Goal: Information Seeking & Learning: Learn about a topic

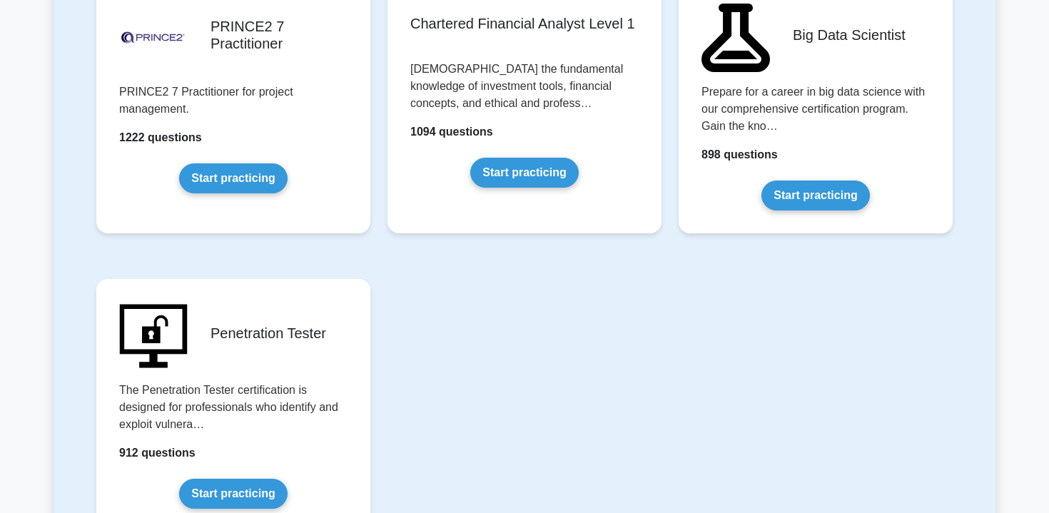
scroll to position [3044, 0]
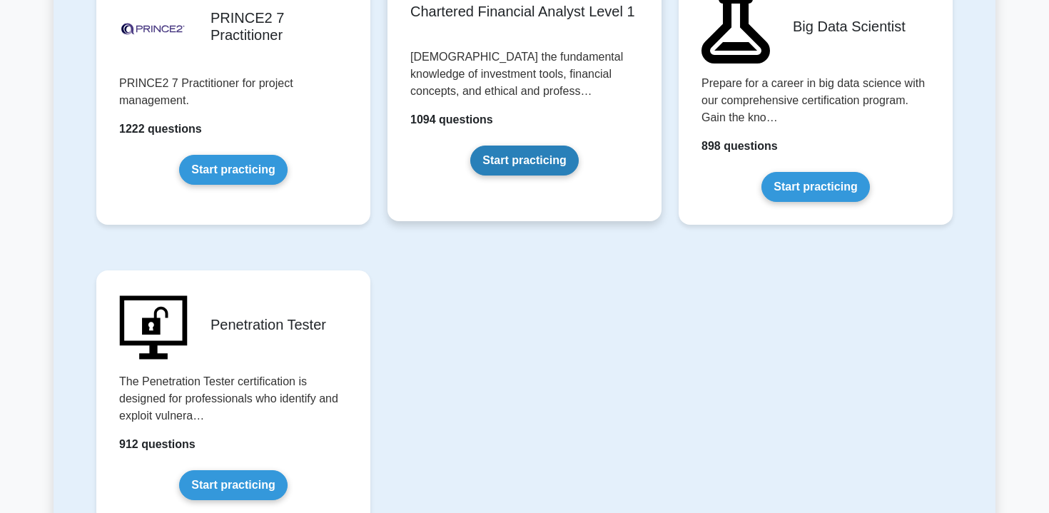
click at [559, 166] on link "Start practicing" at bounding box center [524, 161] width 108 height 30
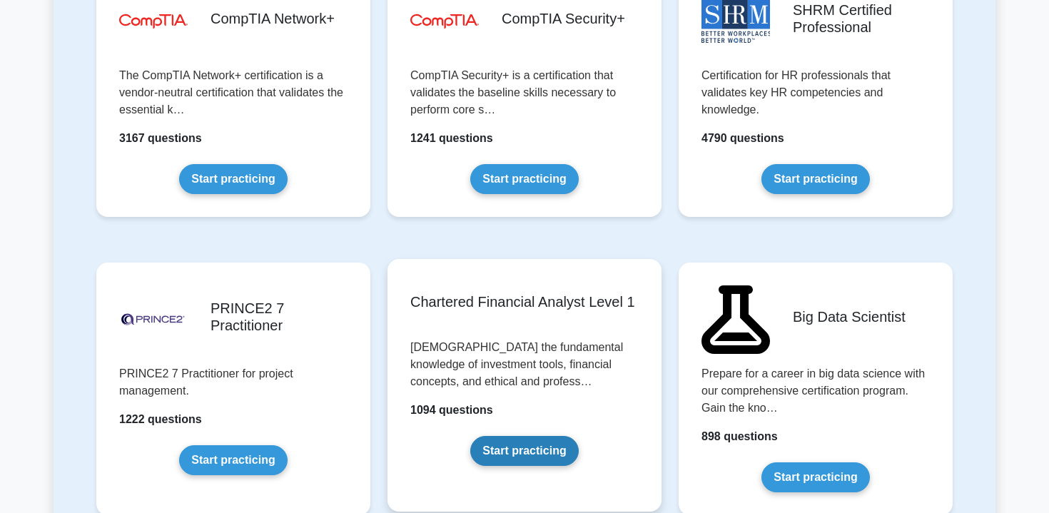
scroll to position [2781, 0]
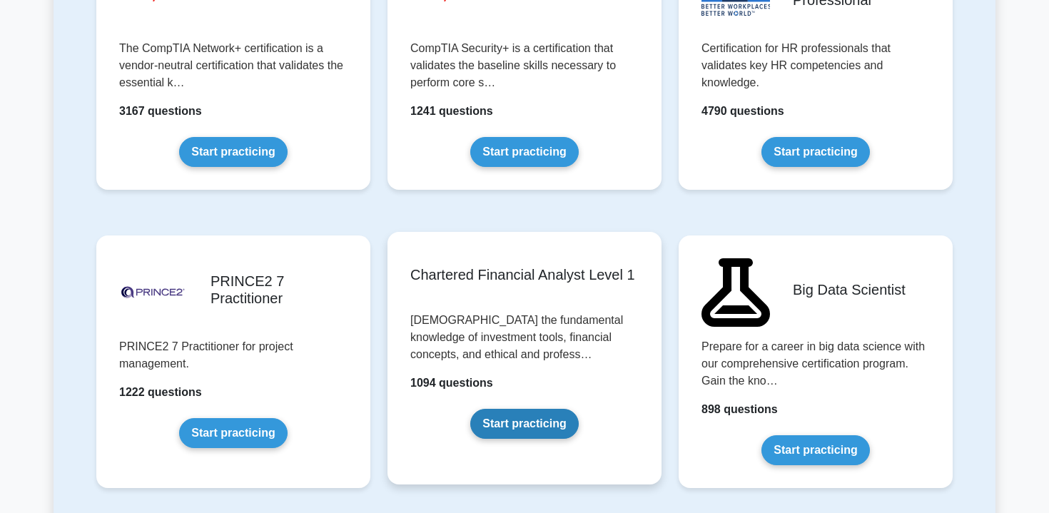
click at [534, 409] on link "Start practicing" at bounding box center [524, 424] width 108 height 30
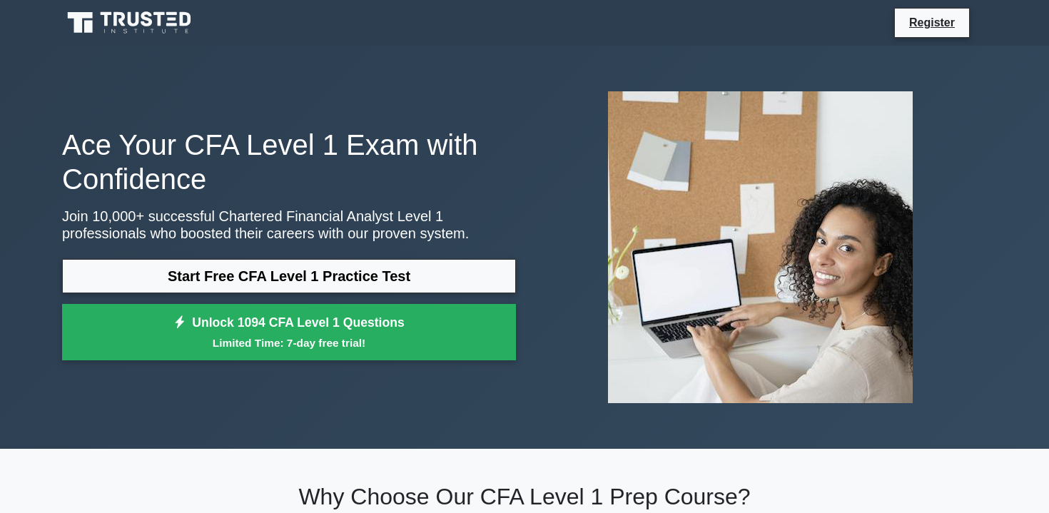
scroll to position [1, 0]
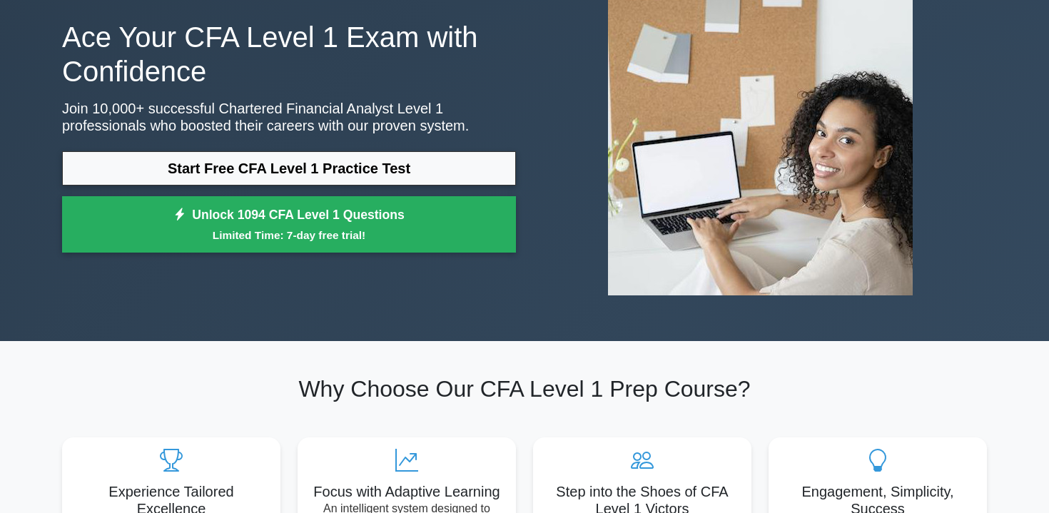
scroll to position [142, 0]
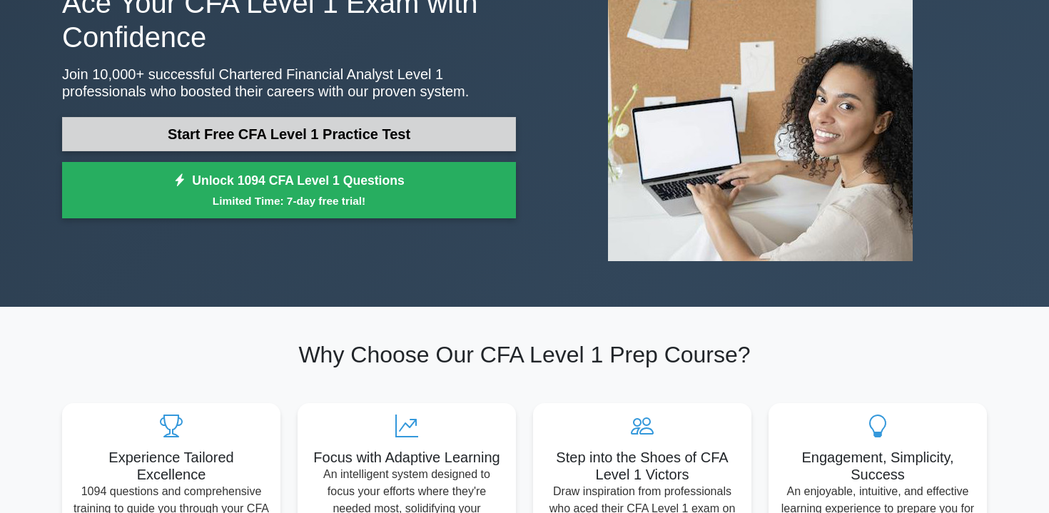
click at [478, 132] on link "Start Free CFA Level 1 Practice Test" at bounding box center [289, 134] width 454 height 34
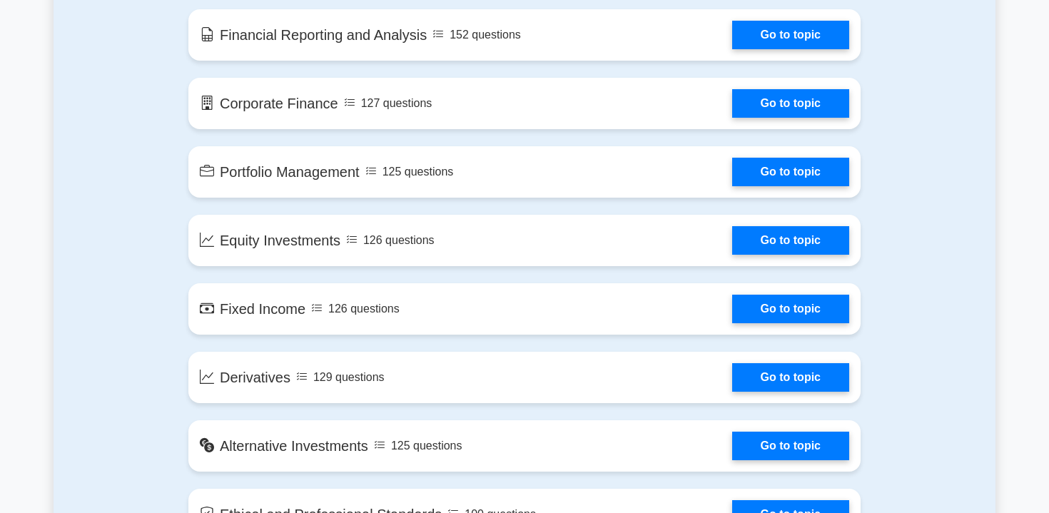
scroll to position [985, 0]
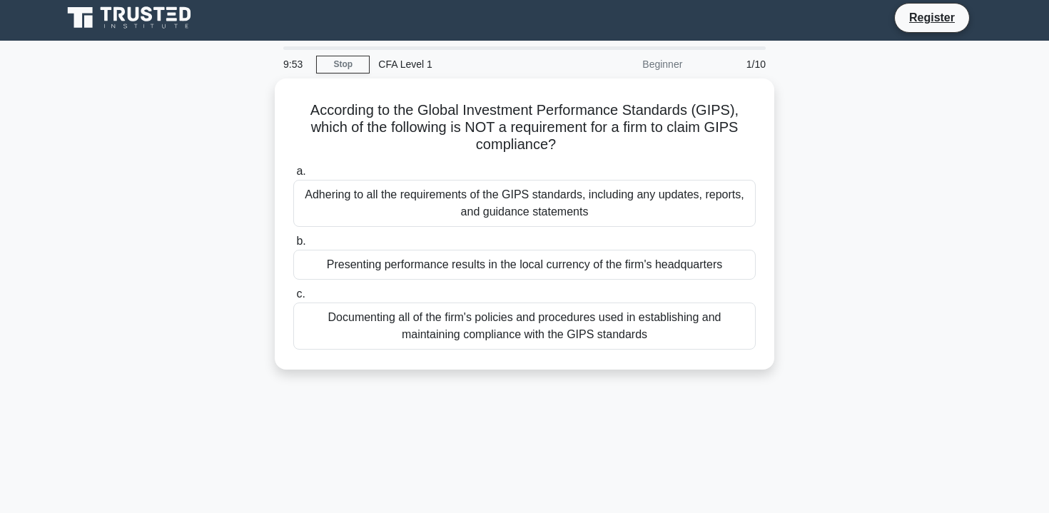
scroll to position [7, 0]
